Goal: Find contact information: Find contact information

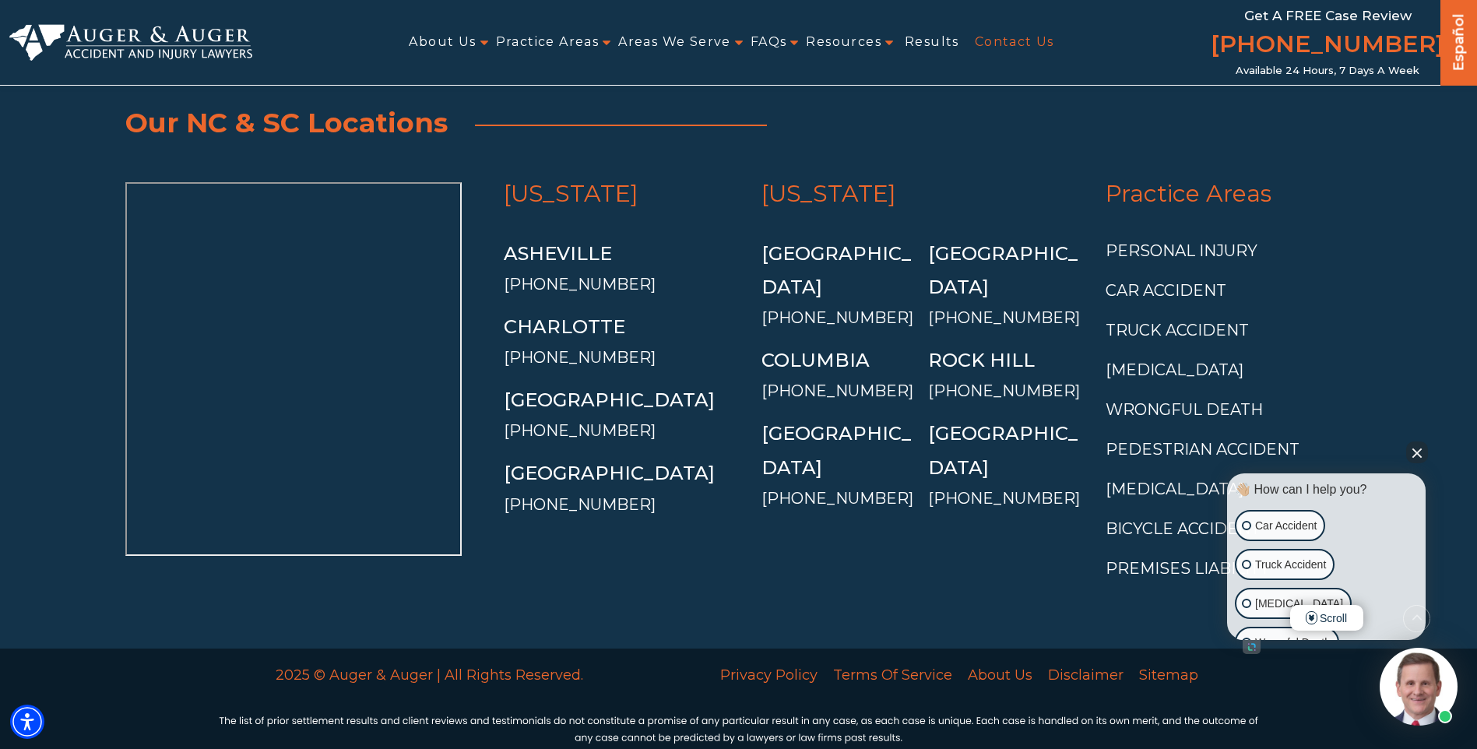
scroll to position [3357, 0]
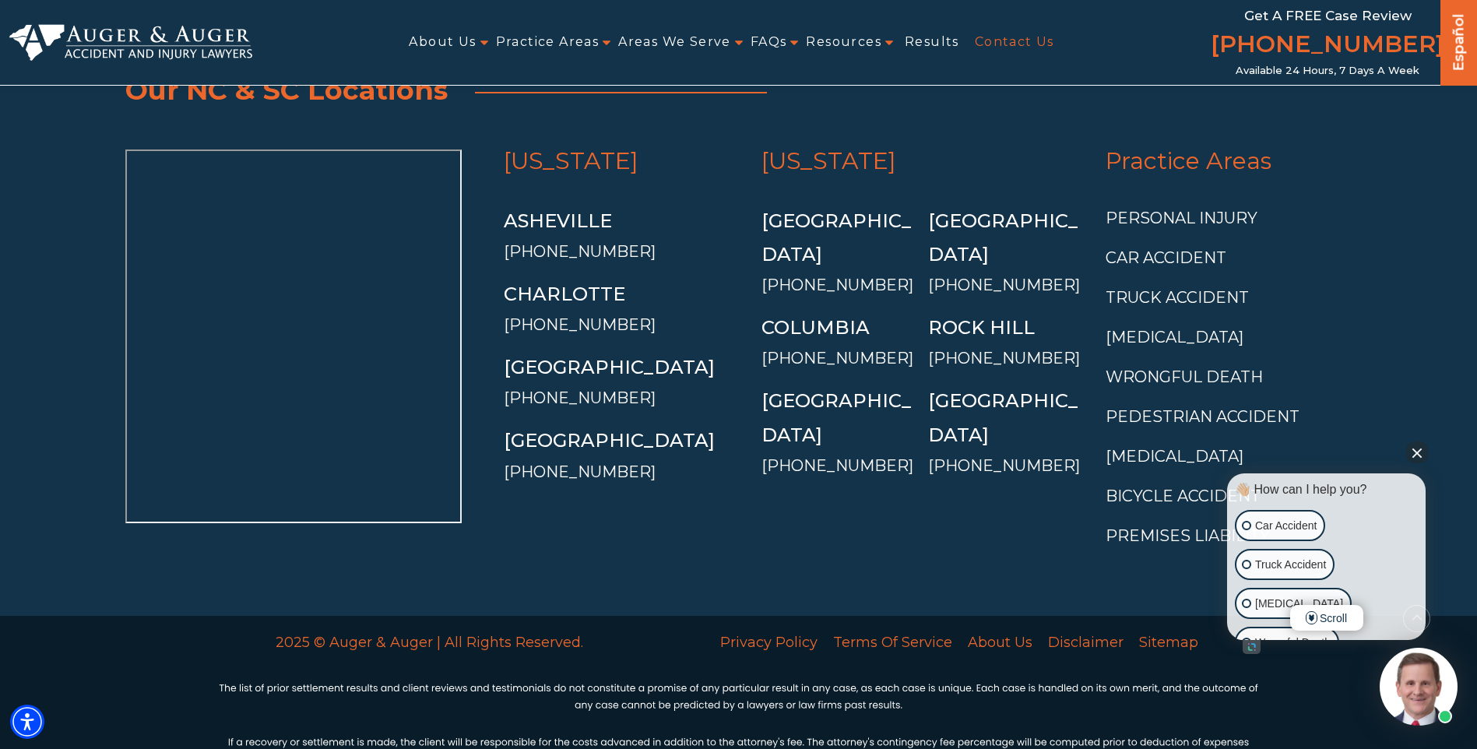
drag, startPoint x: 1419, startPoint y: 453, endPoint x: 1464, endPoint y: 389, distance: 78.9
click at [1419, 453] on button "Close Intaker Chat Widget" at bounding box center [1418, 453] width 22 height 22
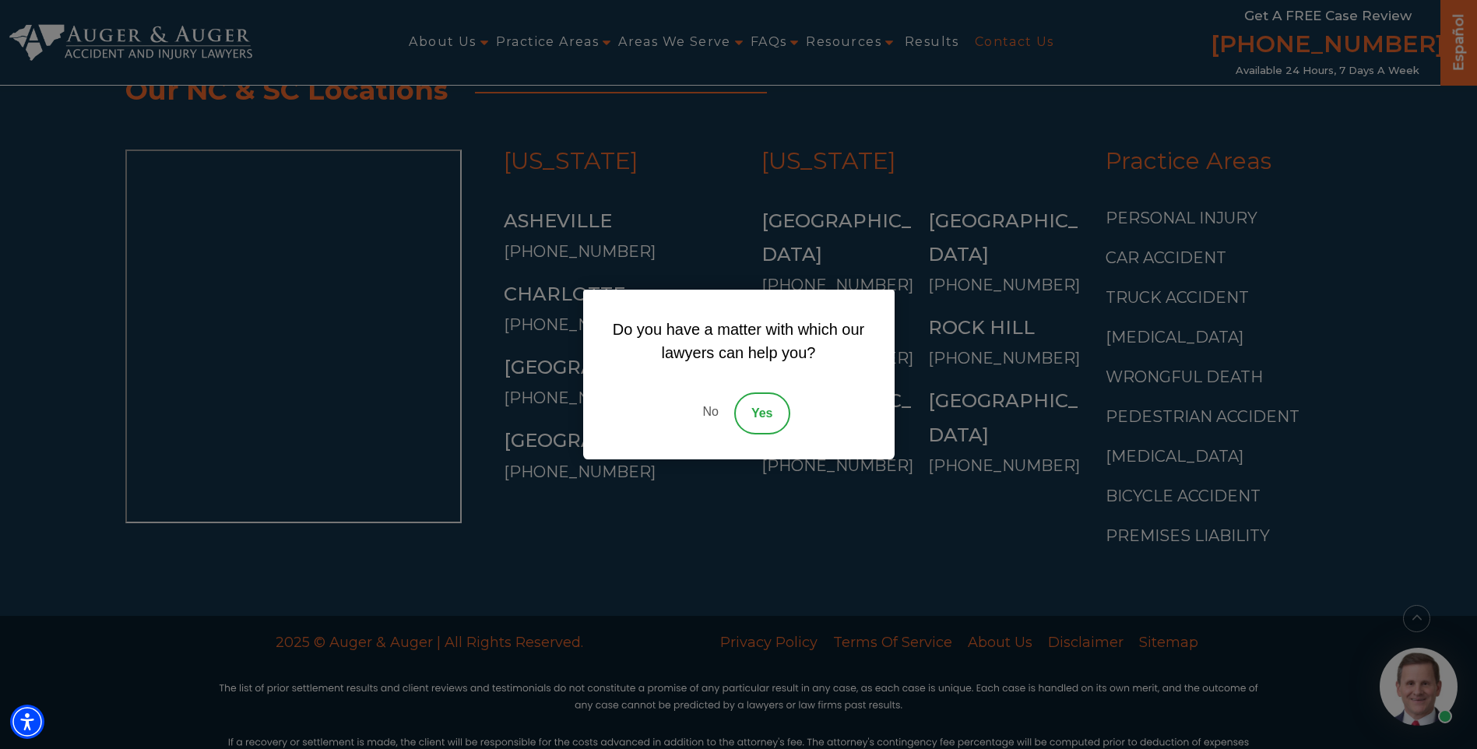
click at [713, 416] on link "No" at bounding box center [710, 414] width 47 height 42
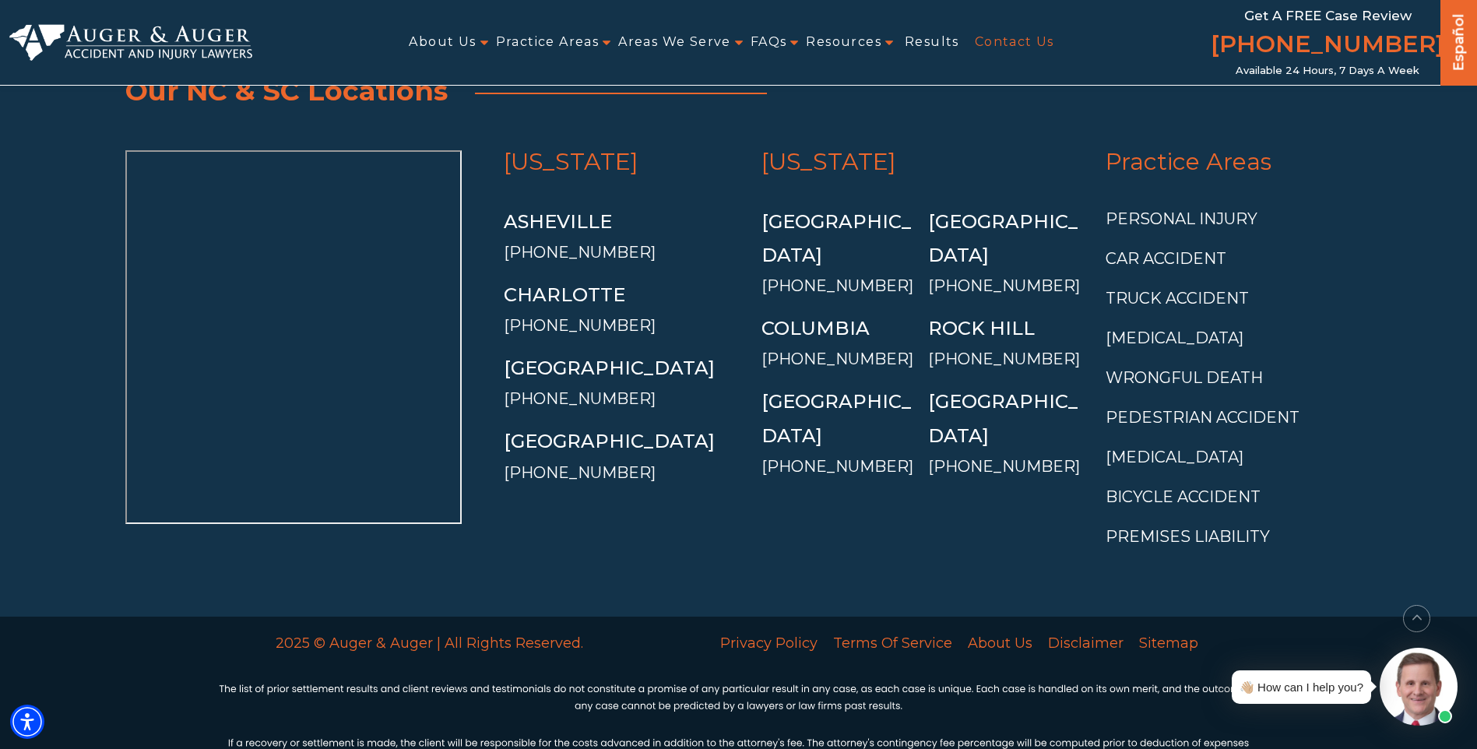
scroll to position [3357, 0]
